Goal: Information Seeking & Learning: Learn about a topic

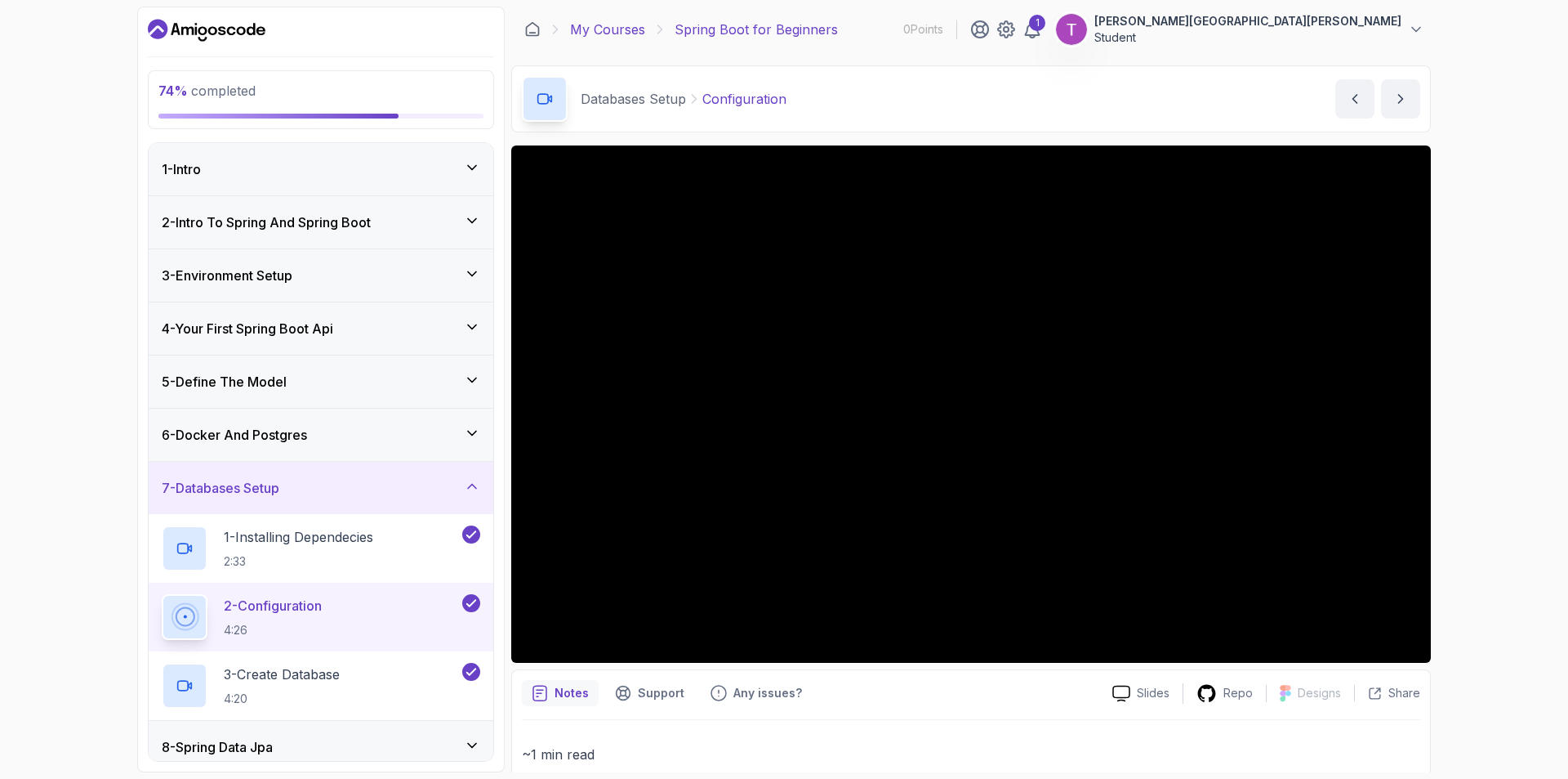
click at [586, 34] on link "My Courses" at bounding box center [607, 30] width 75 height 20
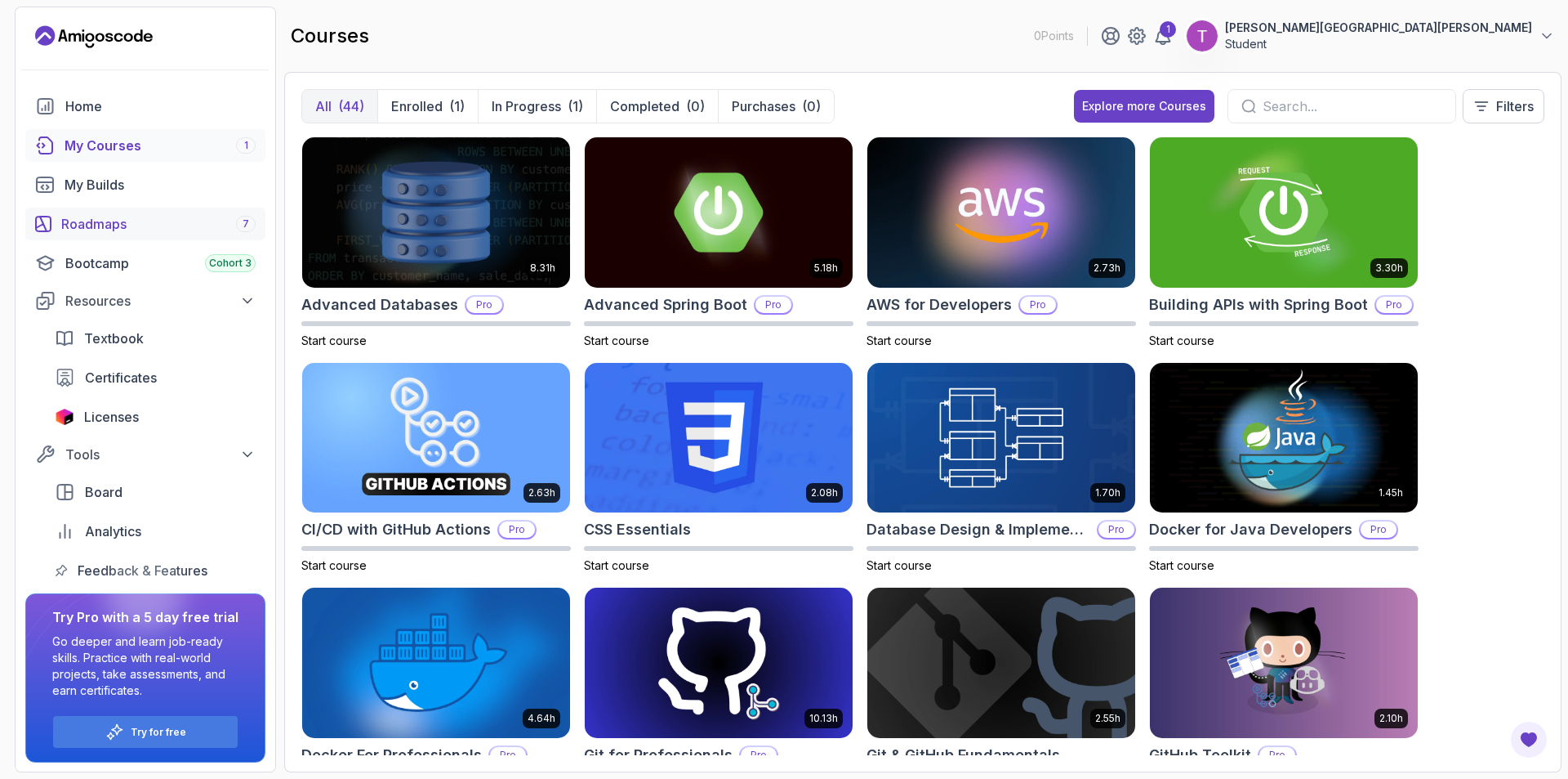
click at [199, 225] on div "Roadmaps 7" at bounding box center [158, 225] width 194 height 20
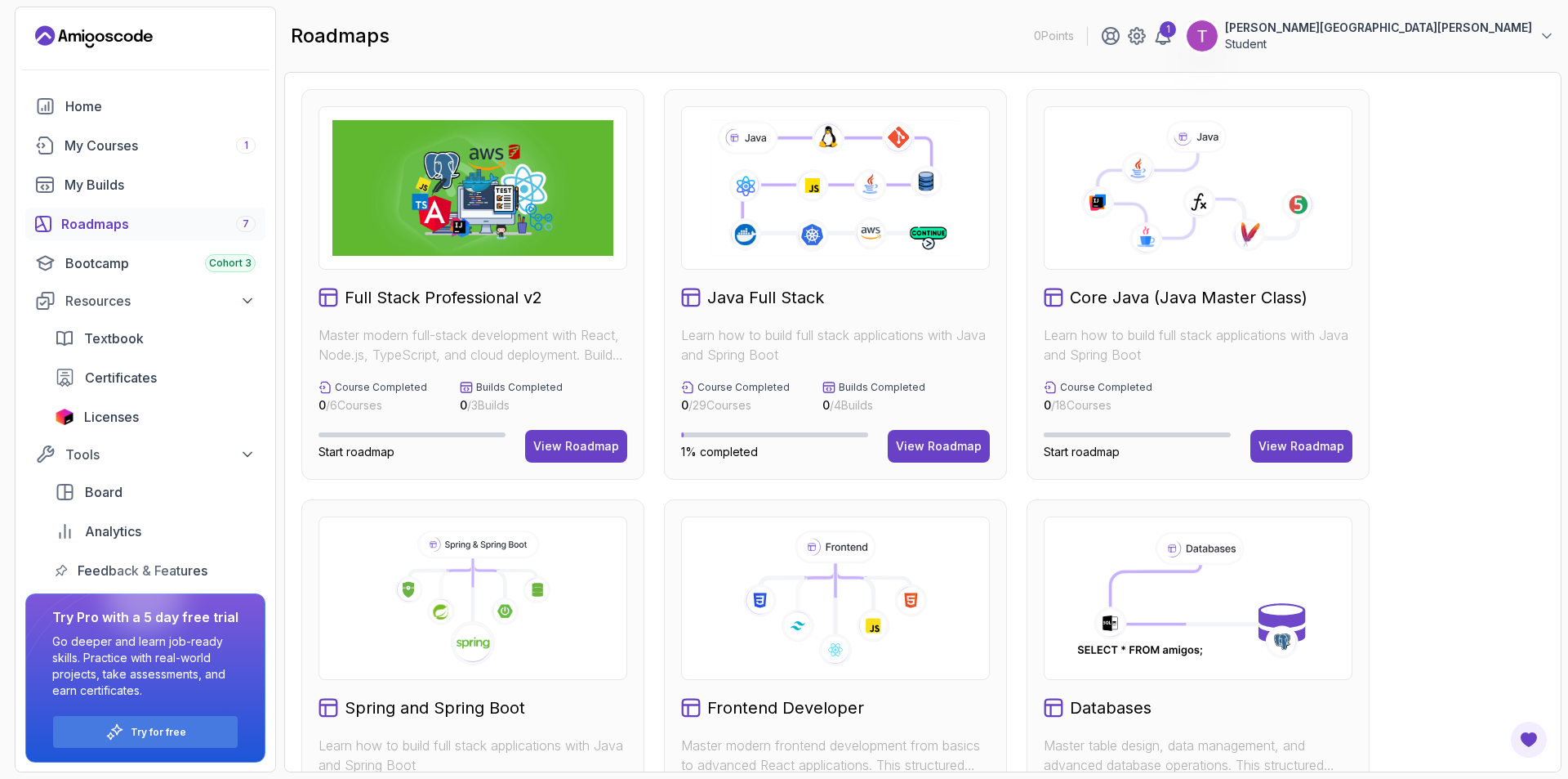
scroll to position [218, 0]
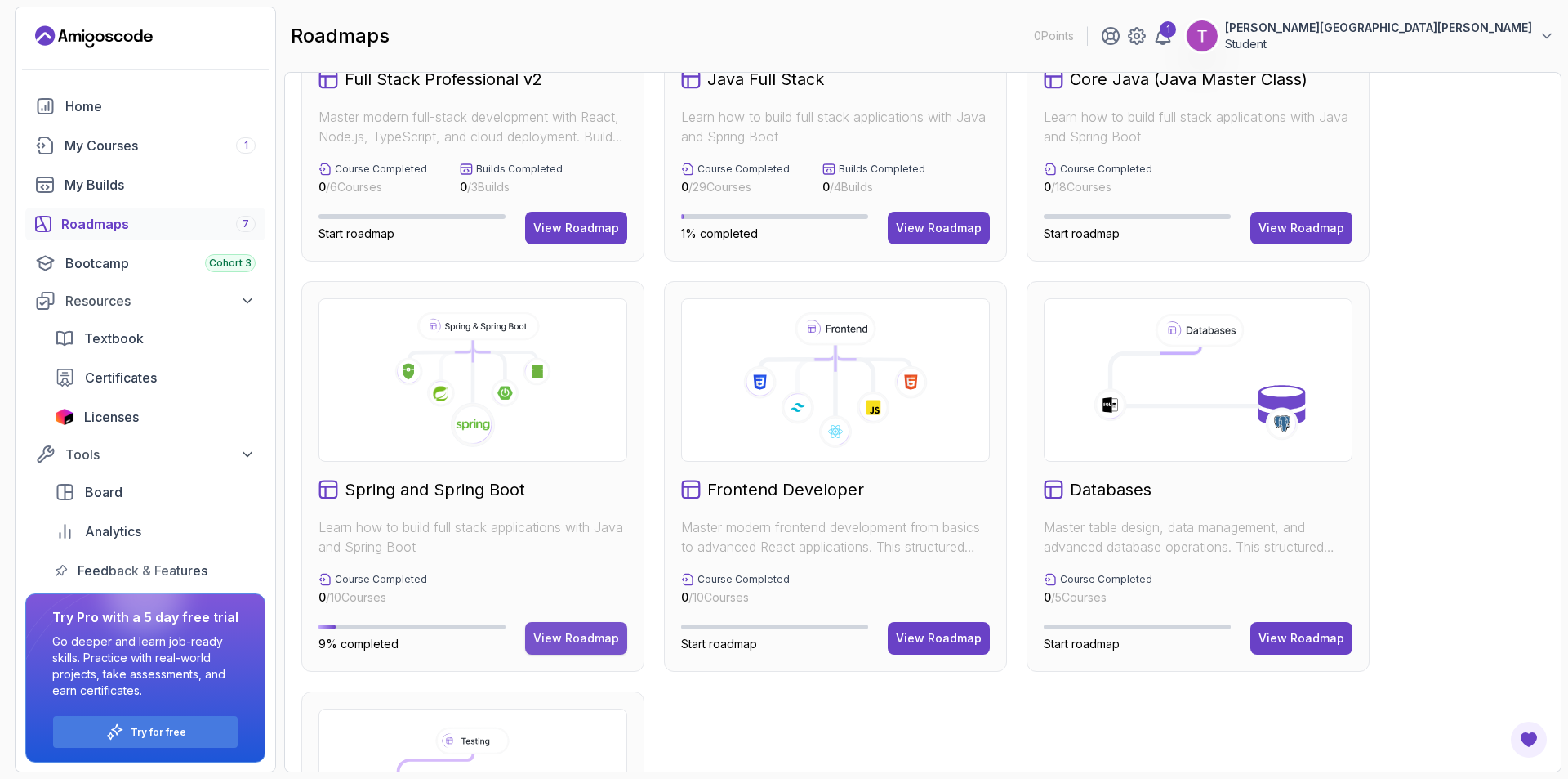
click at [582, 630] on div "View Roadmap" at bounding box center [576, 638] width 85 height 16
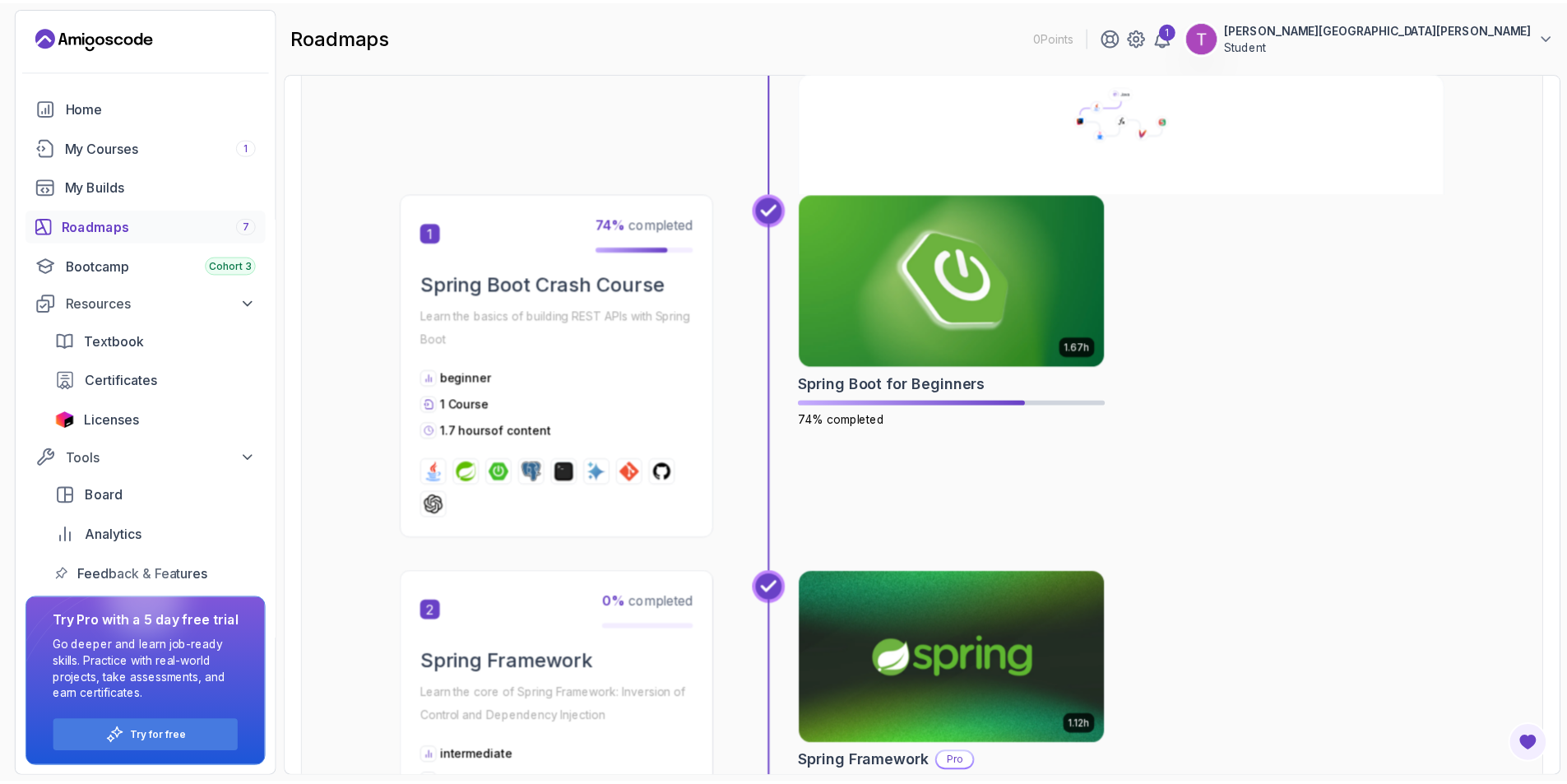
scroll to position [455, 0]
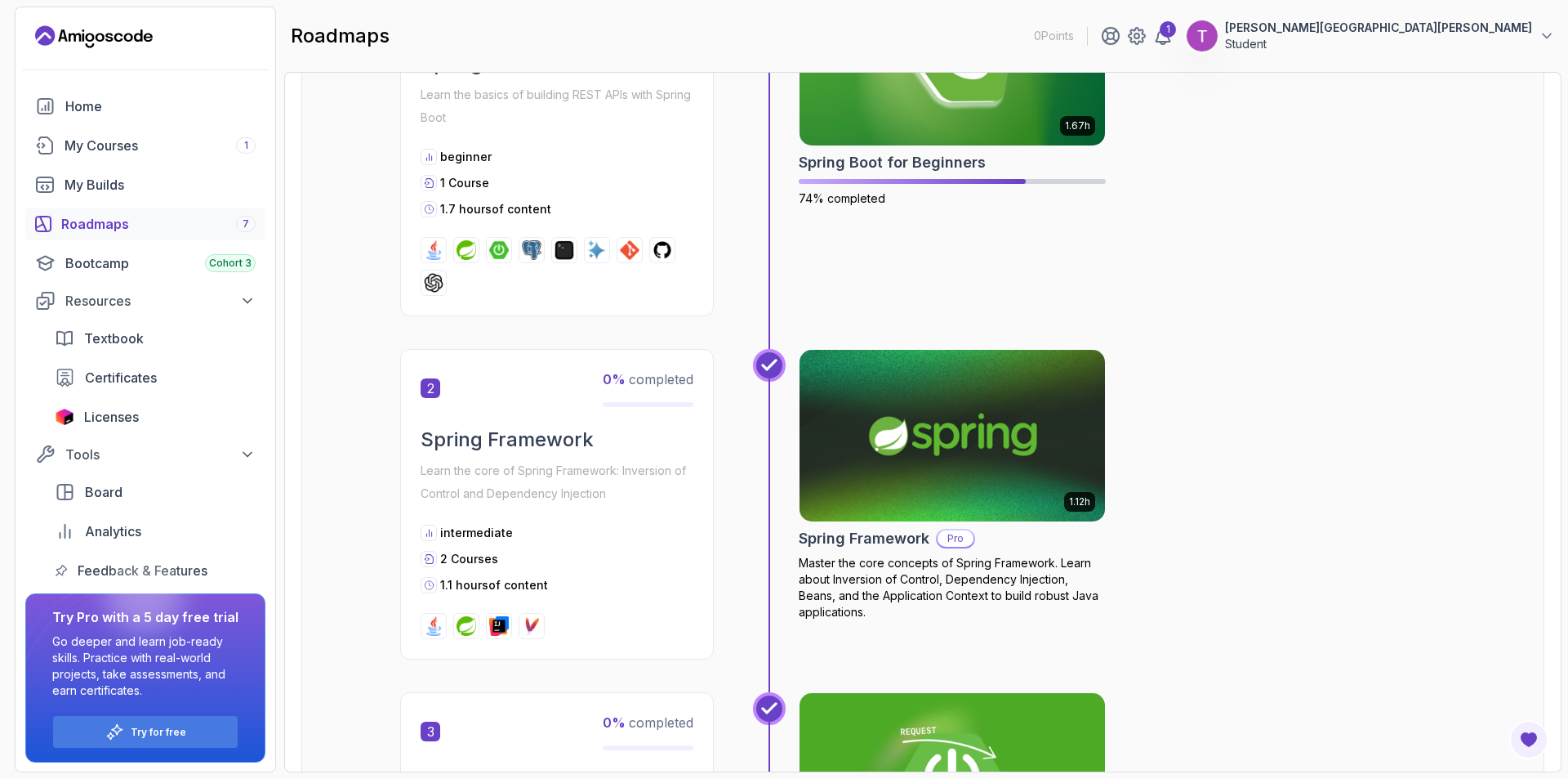
click at [968, 405] on img at bounding box center [952, 435] width 321 height 180
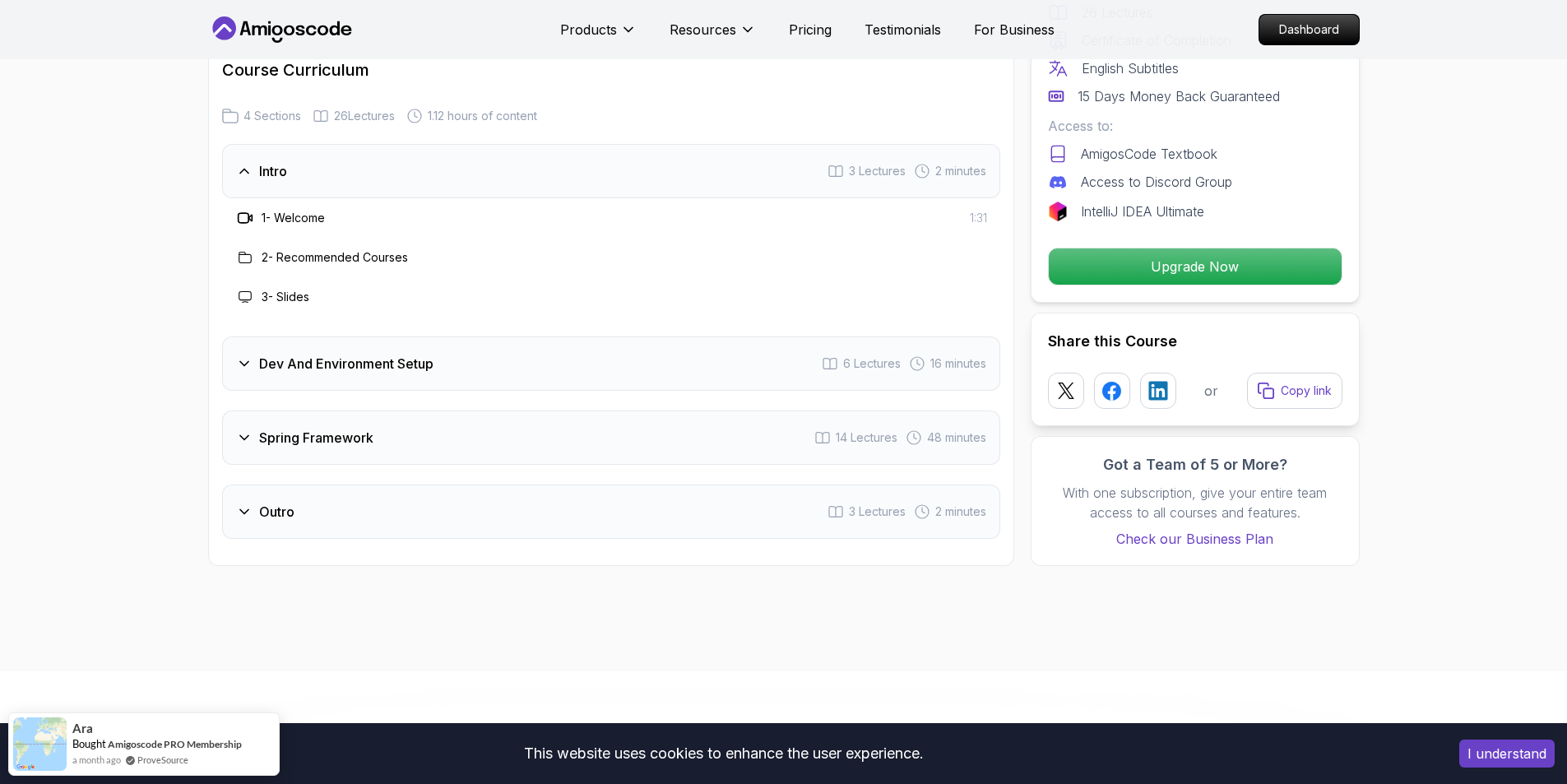
scroll to position [2099, 0]
